Goal: Task Accomplishment & Management: Use online tool/utility

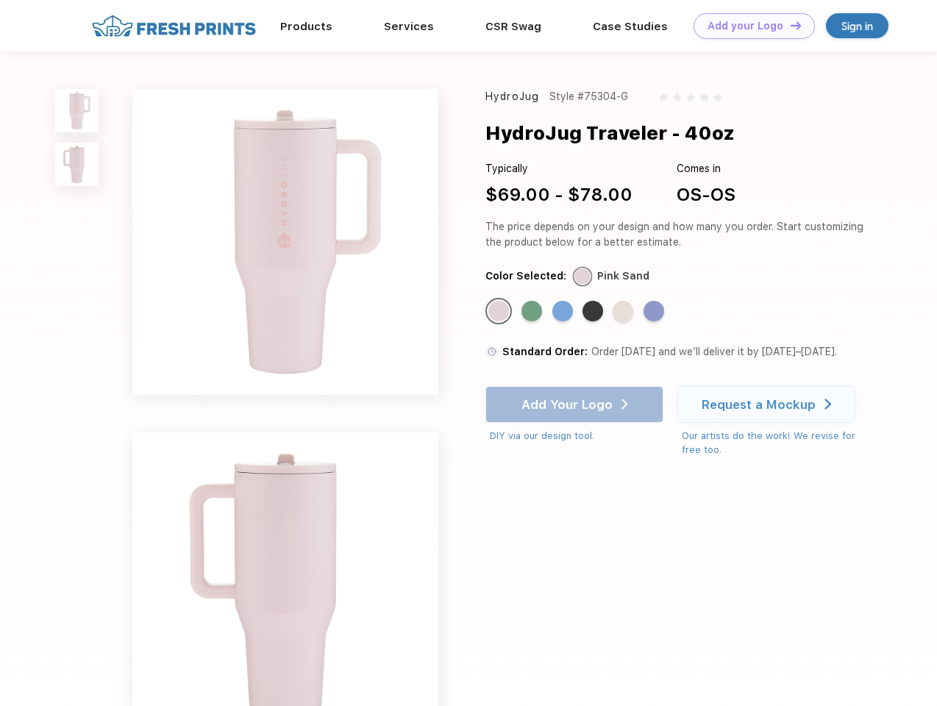
click at [748, 26] on link "Add your Logo Design Tool" at bounding box center [753, 26] width 121 height 26
click at [0, 0] on div "Design Tool" at bounding box center [0, 0] width 0 height 0
click at [789, 25] on link "Add your Logo Design Tool" at bounding box center [753, 26] width 121 height 26
click at [77, 110] on img at bounding box center [76, 110] width 43 height 43
click at [77, 165] on img at bounding box center [76, 164] width 43 height 43
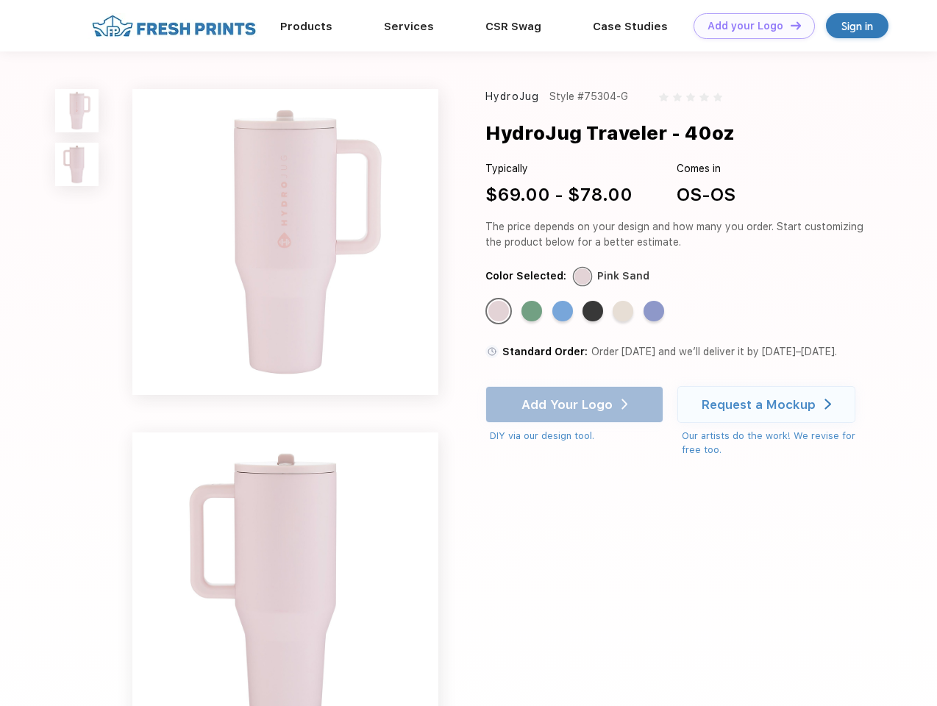
click at [500, 312] on div "Standard Color" at bounding box center [498, 311] width 21 height 21
click at [533, 312] on div "Standard Color" at bounding box center [531, 311] width 21 height 21
click at [564, 312] on div "Standard Color" at bounding box center [562, 311] width 21 height 21
click at [594, 312] on div "Standard Color" at bounding box center [592, 311] width 21 height 21
click at [624, 312] on div "Standard Color" at bounding box center [622, 311] width 21 height 21
